Goal: Check status: Check status

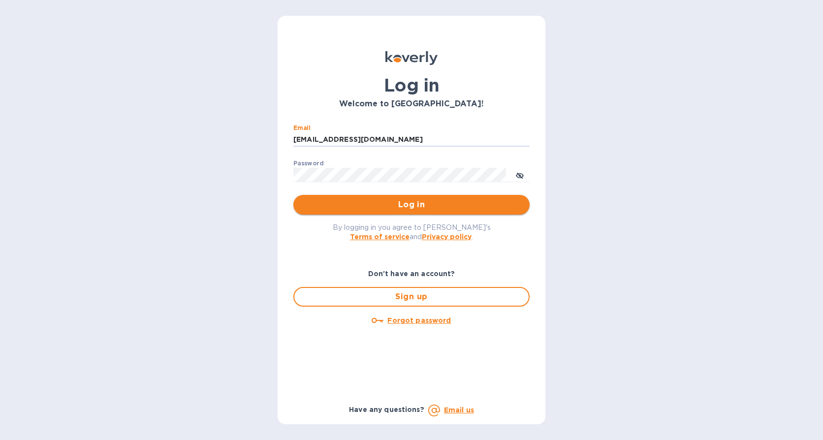
click at [424, 203] on span "Log in" at bounding box center [411, 205] width 221 height 12
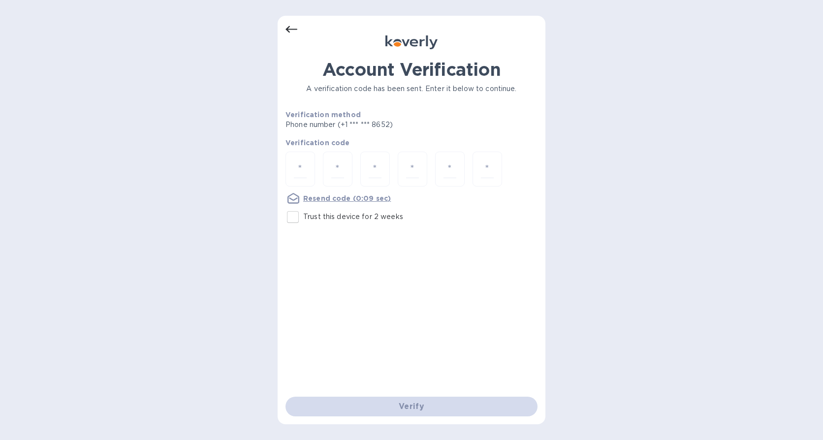
click at [295, 218] on input "Trust this device for 2 weeks" at bounding box center [293, 217] width 21 height 21
checkbox input "true"
click at [305, 168] on input "number" at bounding box center [300, 169] width 13 height 18
type input "6"
type input "2"
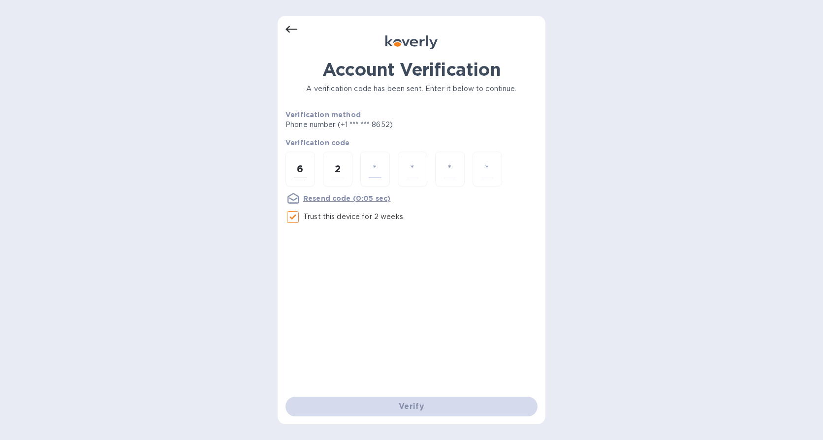
type input "0"
type input "5"
type input "2"
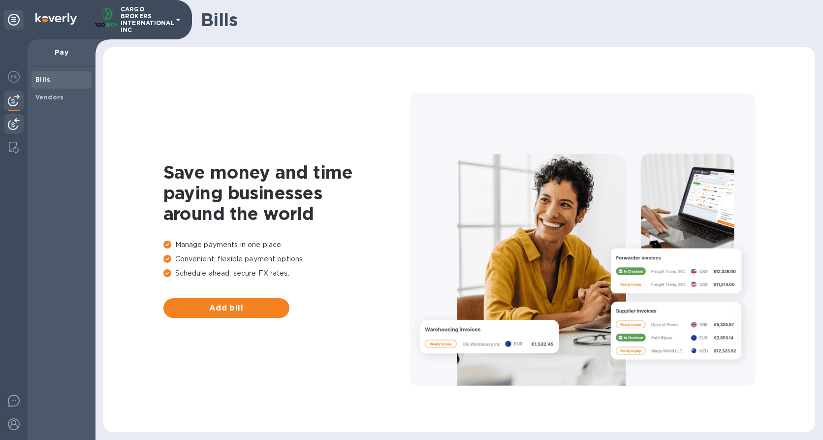
click at [15, 124] on img at bounding box center [14, 124] width 12 height 12
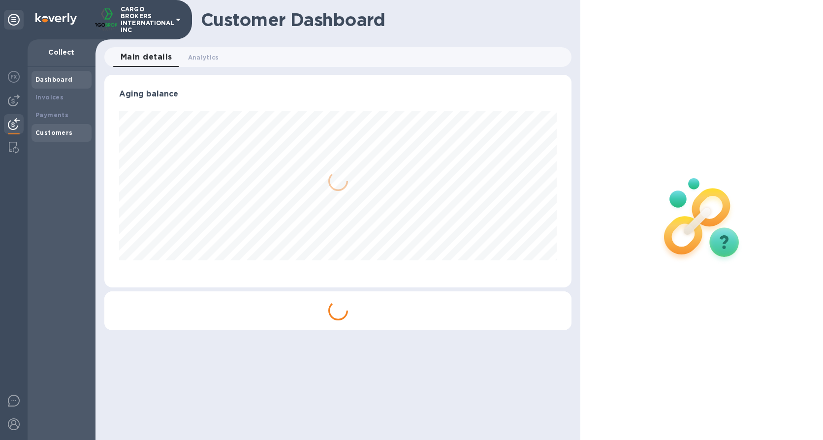
scroll to position [213, 468]
click at [45, 119] on div "Payments" at bounding box center [61, 115] width 52 height 10
